Goal: Find specific page/section: Find specific page/section

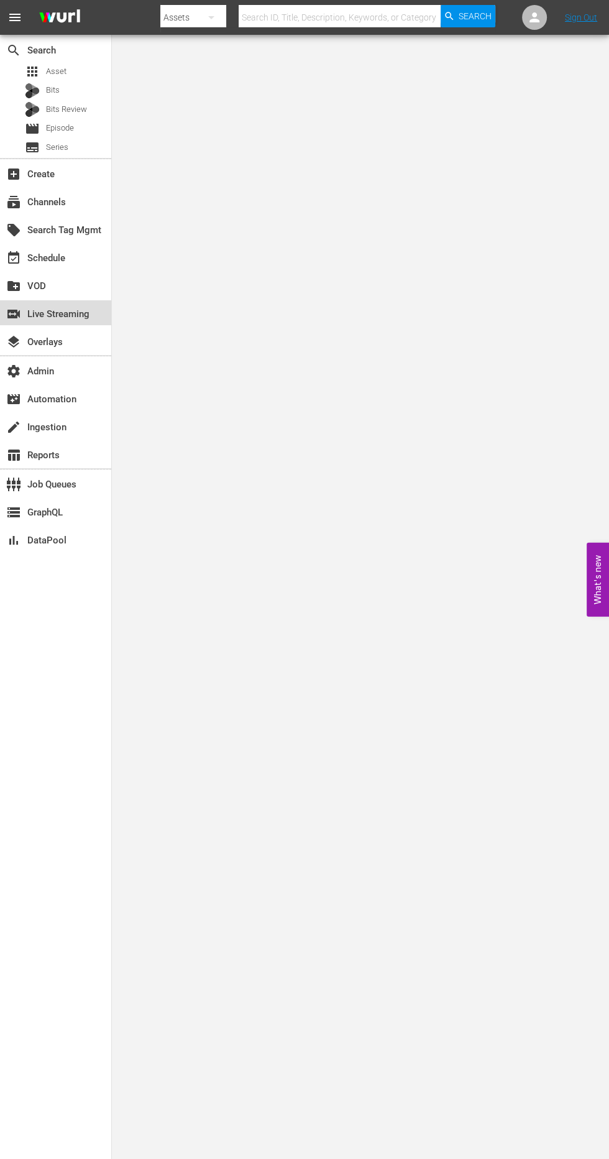
click at [70, 314] on div "switch_video Live Streaming" at bounding box center [35, 312] width 70 height 11
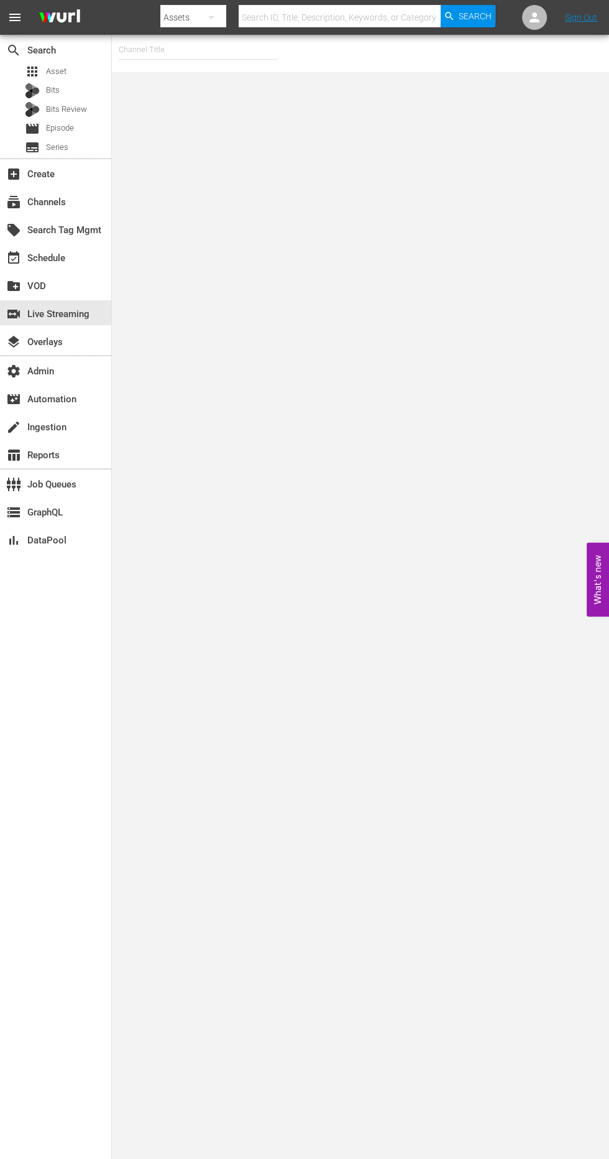
click at [220, 50] on input "text" at bounding box center [198, 50] width 159 height 30
type input "[PERSON_NAME]"
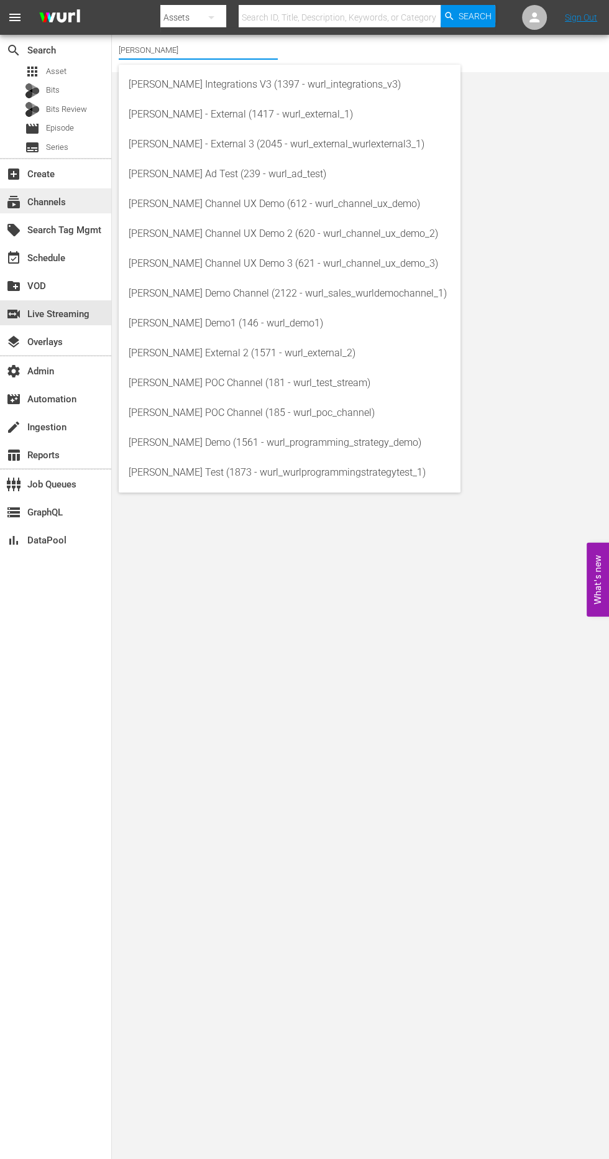
click at [91, 205] on div "subscriptions Channels" at bounding box center [55, 200] width 111 height 25
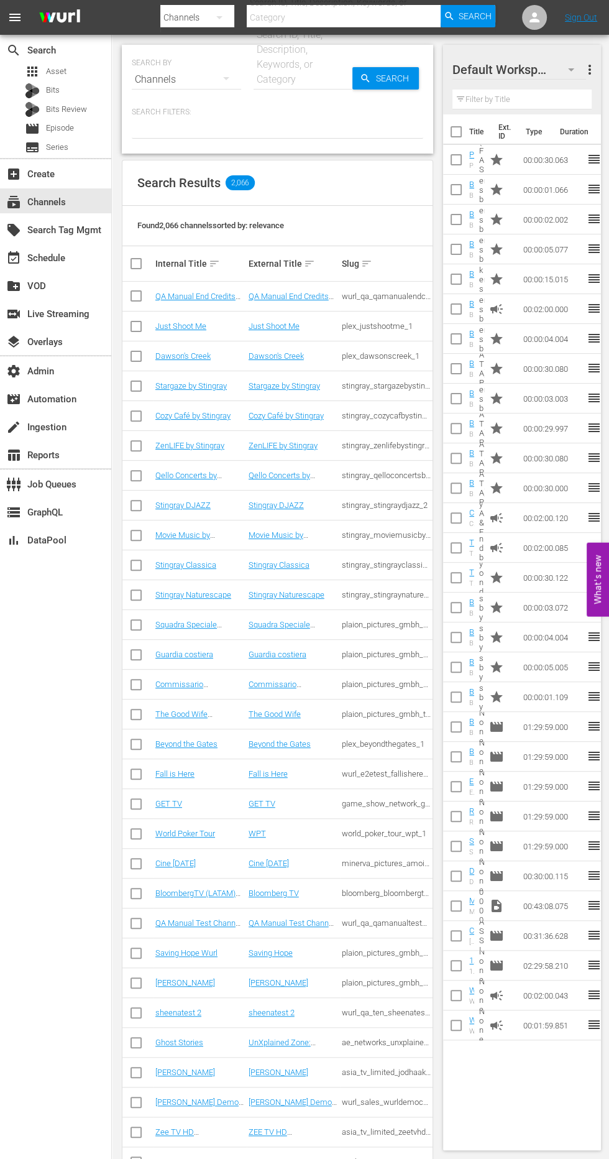
click at [261, 81] on input "text" at bounding box center [303, 80] width 99 height 30
type input "Programming"
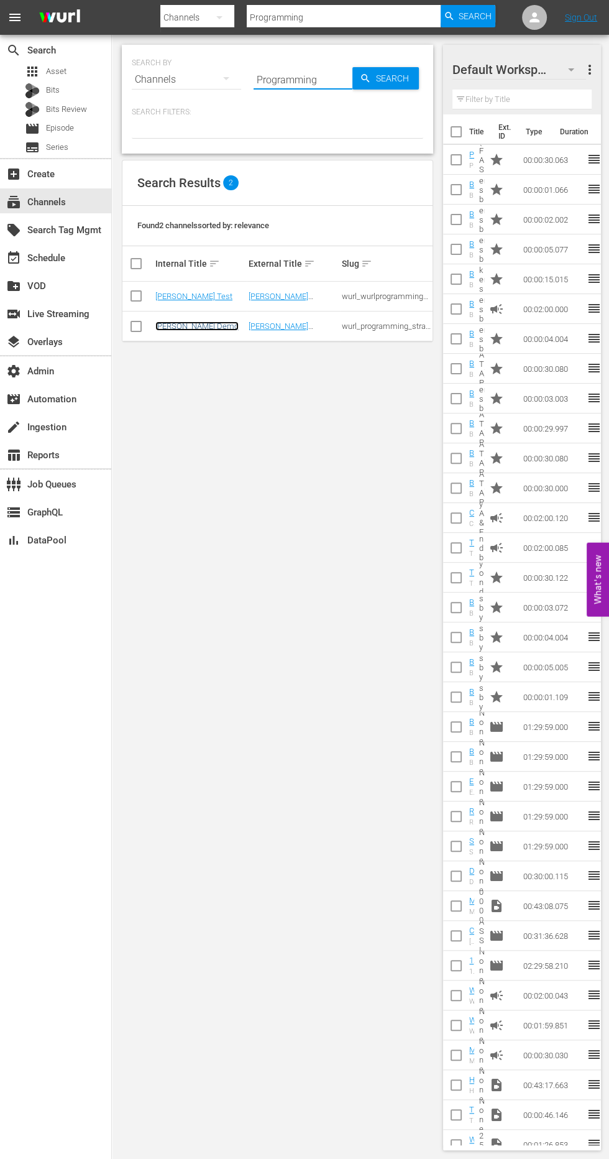
click at [183, 329] on link "[PERSON_NAME] Demo" at bounding box center [196, 326] width 83 height 9
click at [192, 295] on link "[PERSON_NAME] Test" at bounding box center [193, 296] width 77 height 9
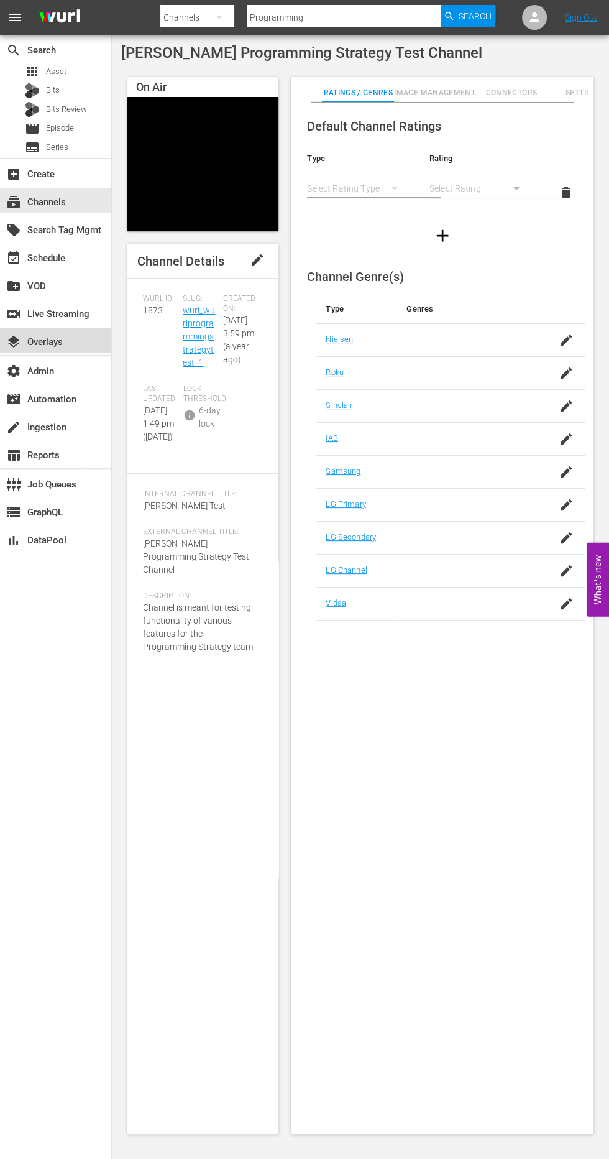
click at [96, 336] on div "layers Overlays" at bounding box center [55, 340] width 111 height 25
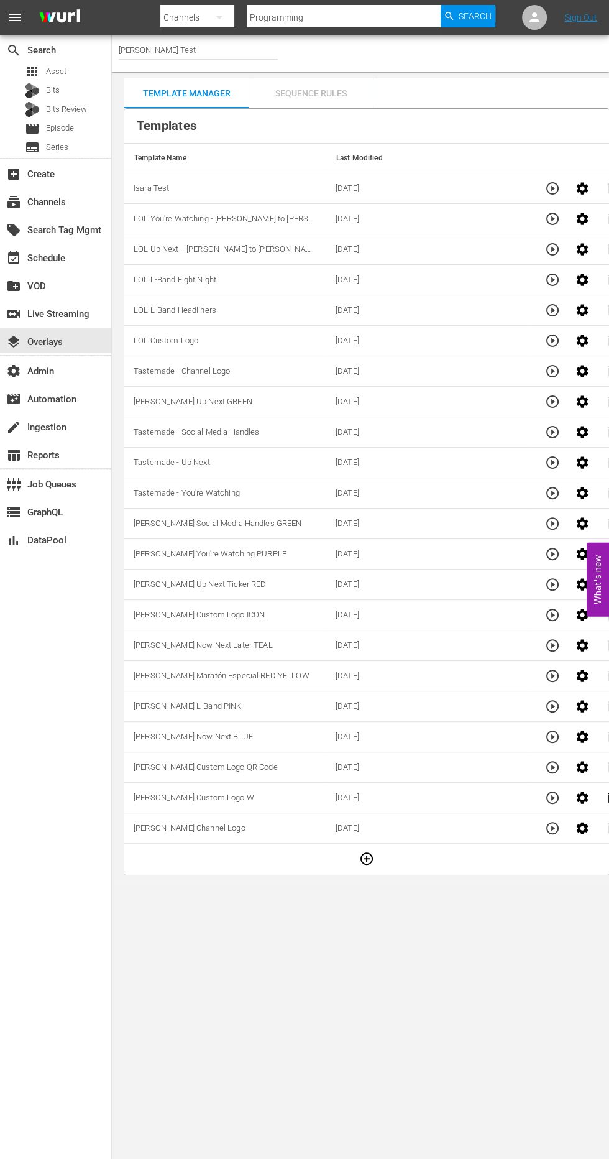
click at [274, 86] on div "Sequence Rules" at bounding box center [311, 93] width 124 height 30
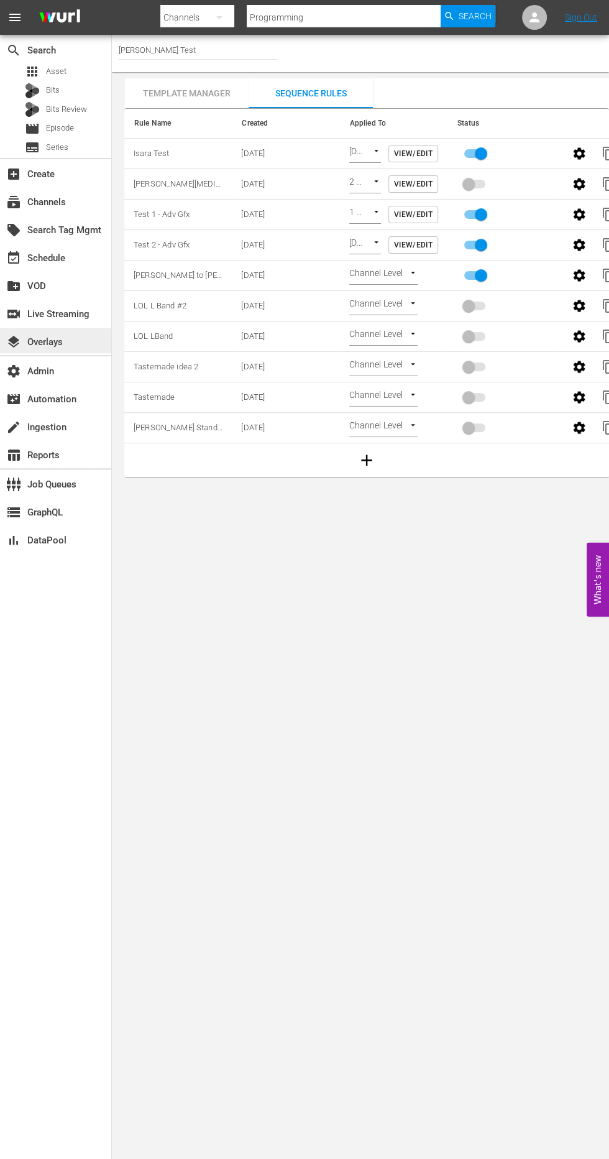
click at [96, 343] on div "layers Overlays" at bounding box center [55, 340] width 111 height 25
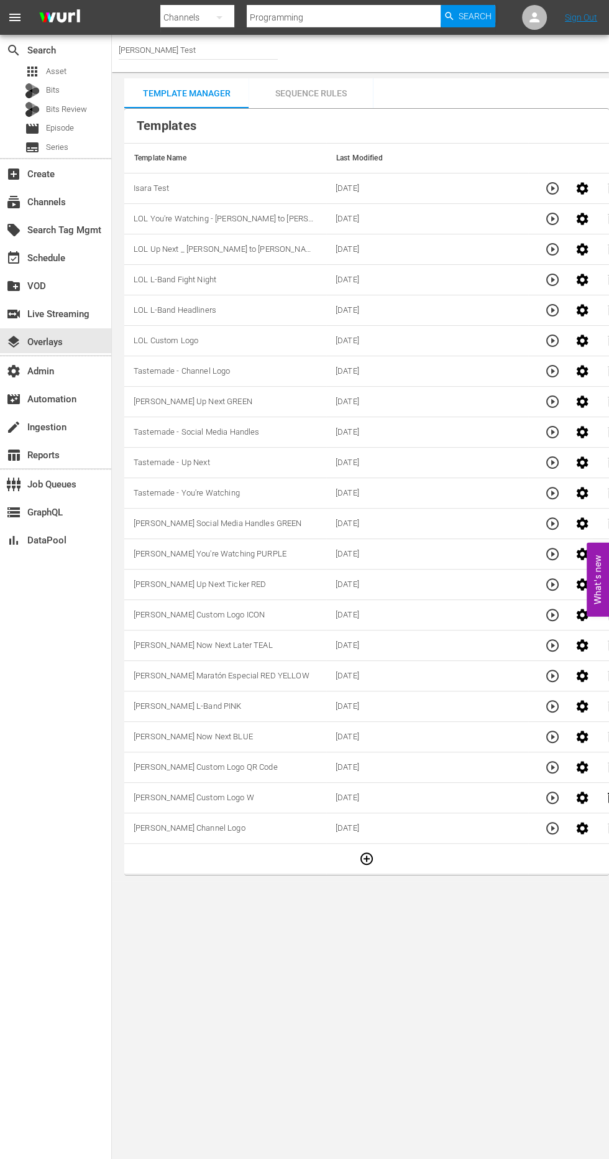
click at [213, 50] on input "[PERSON_NAME] Test" at bounding box center [198, 50] width 159 height 30
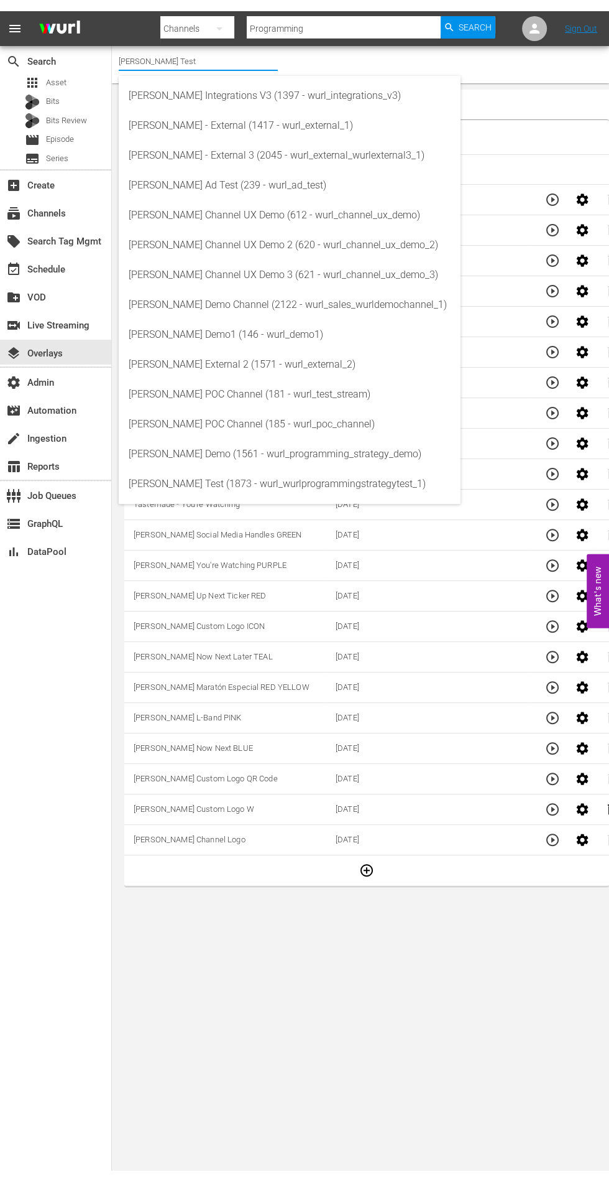
scroll to position [0, 4]
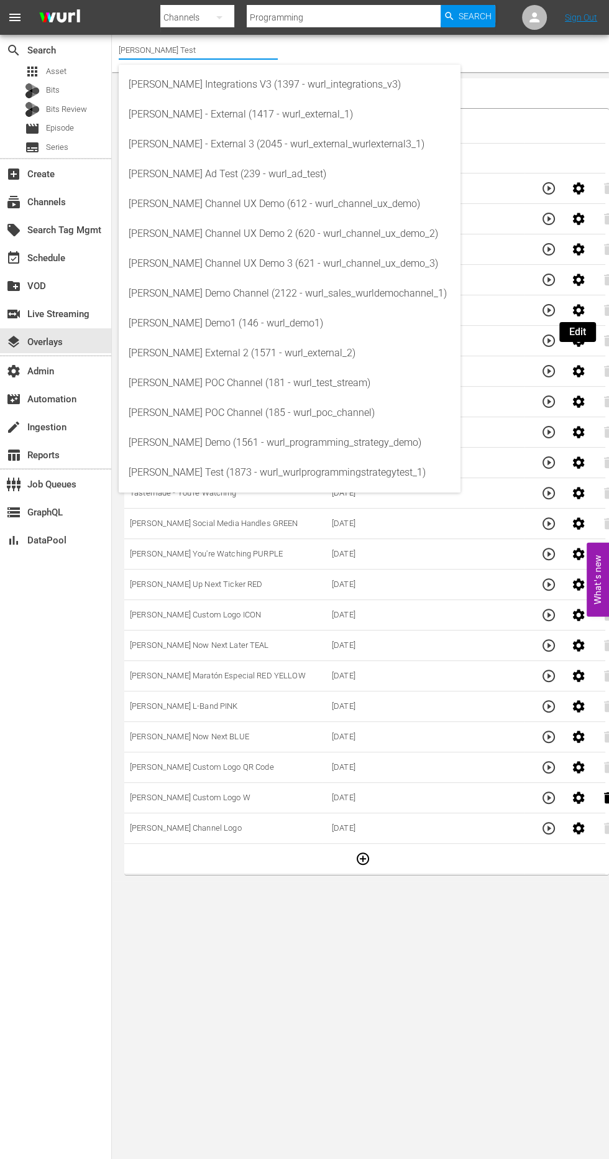
click at [461, 969] on body "menu Search By Channels Search ID, Title, Description, Keywords, or Category Pr…" at bounding box center [304, 579] width 609 height 1159
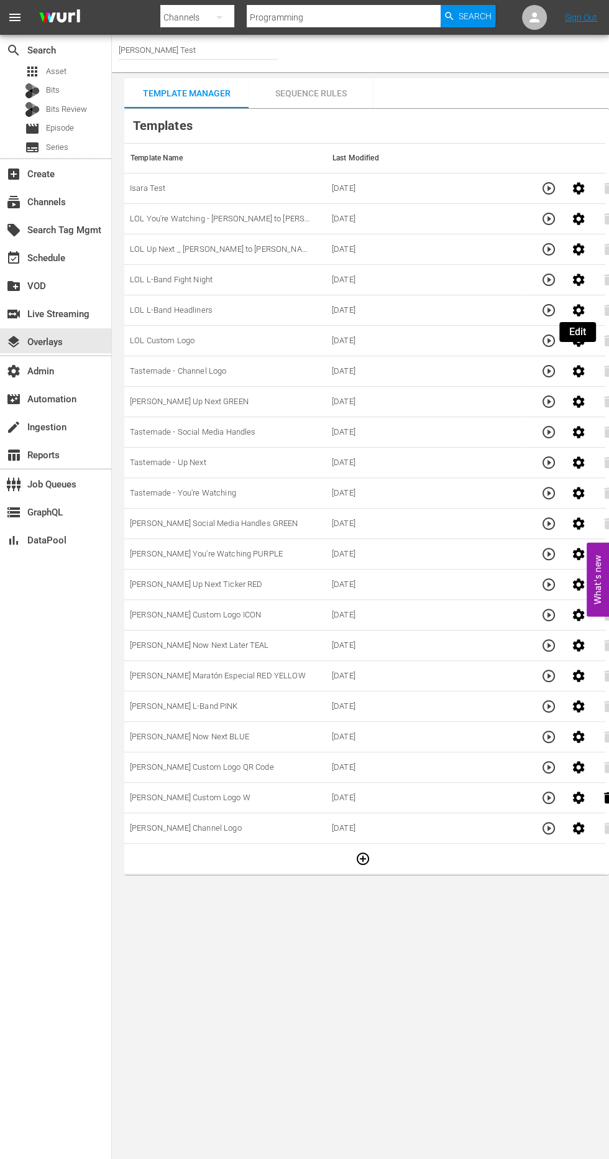
click at [322, 95] on div "Sequence Rules" at bounding box center [311, 93] width 124 height 30
